Goal: Use online tool/utility: Utilize a website feature to perform a specific function

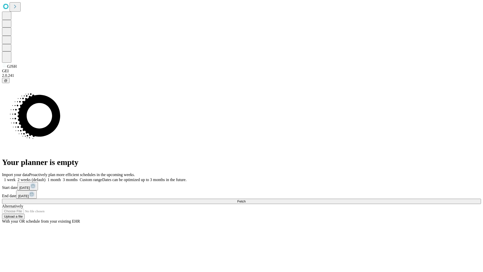
click at [246, 199] on span "Fetch" at bounding box center [241, 201] width 8 height 4
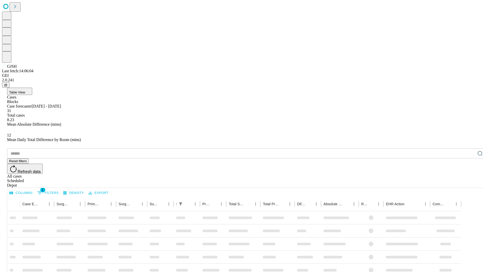
click at [25, 90] on span "Table View" at bounding box center [17, 92] width 16 height 4
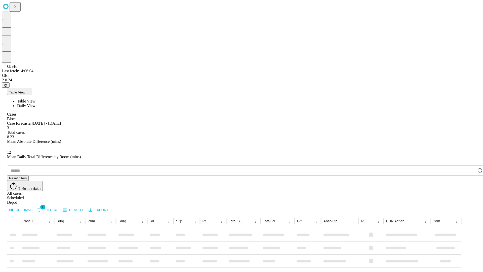
click at [35, 103] on span "Daily View" at bounding box center [26, 105] width 18 height 4
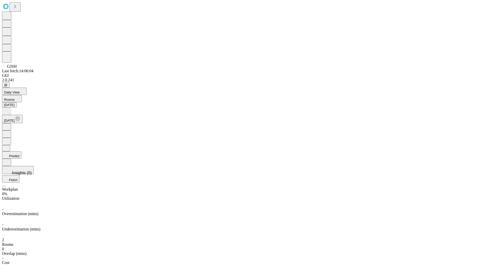
click at [21, 151] on button "Predict" at bounding box center [11, 154] width 19 height 7
